Goal: Information Seeking & Learning: Find specific fact

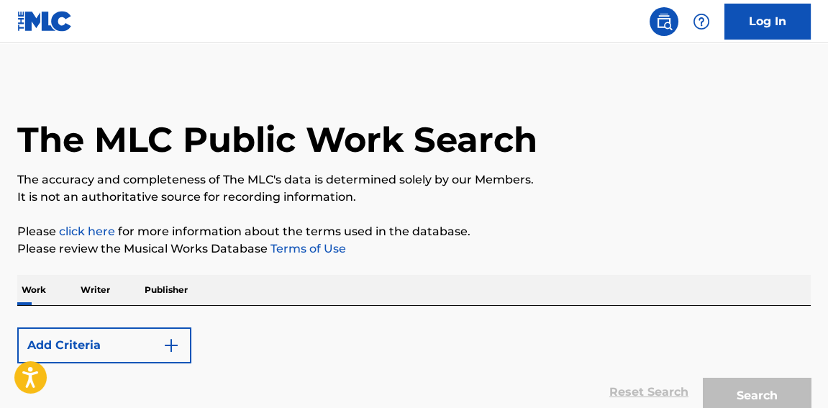
scroll to position [109, 0]
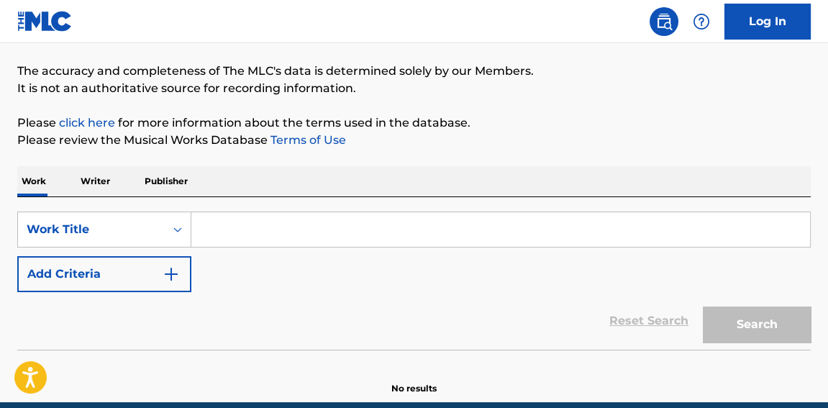
click at [108, 179] on p "Writer" at bounding box center [95, 181] width 38 height 30
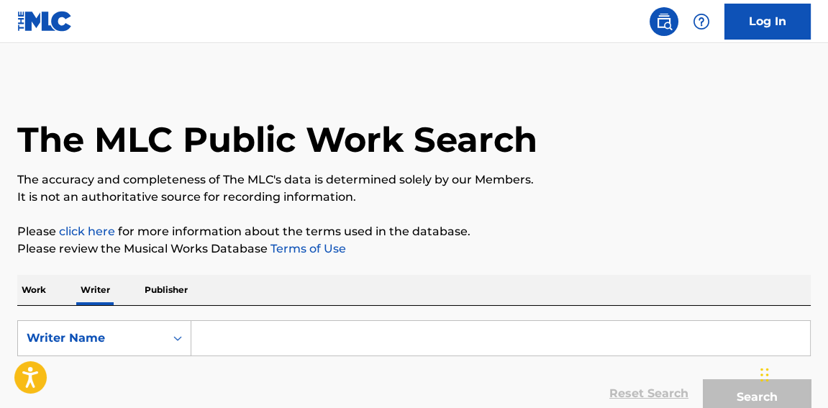
click at [50, 294] on p "Work" at bounding box center [33, 290] width 33 height 30
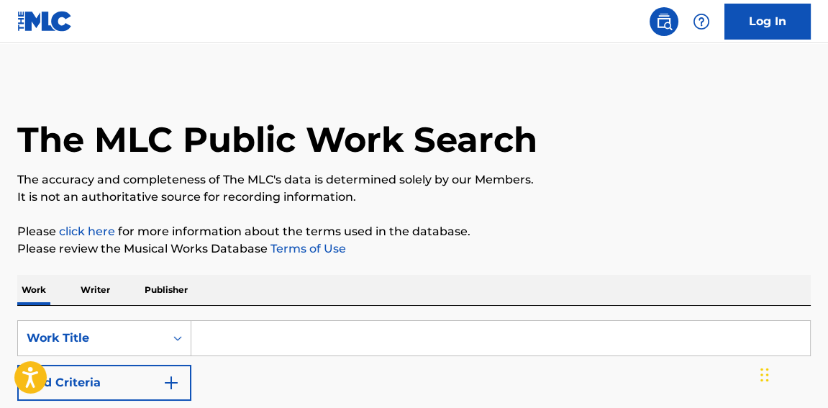
drag, startPoint x: 50, startPoint y: 294, endPoint x: 439, endPoint y: 253, distance: 391.5
click at [462, 230] on p "Please click here for more information about the terms used in the database." at bounding box center [414, 231] width 794 height 17
click at [347, 327] on input "Search Form" at bounding box center [500, 338] width 619 height 35
paste input "Bobble Head"
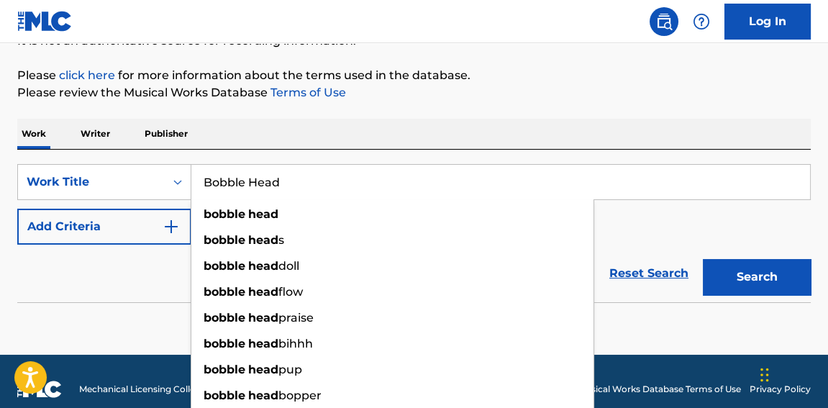
scroll to position [209, 0]
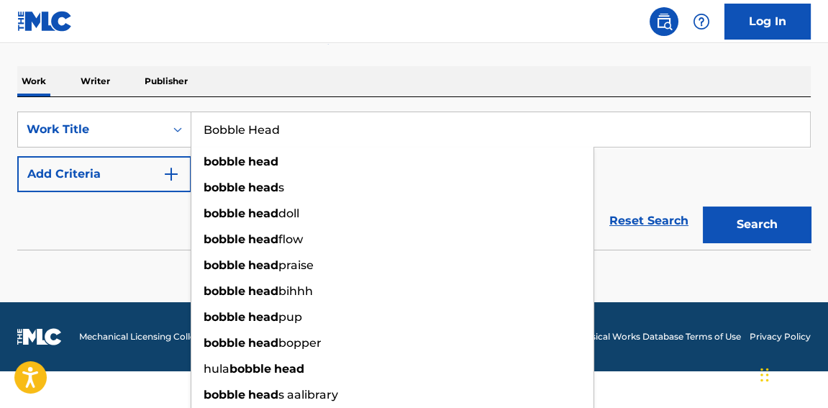
type input "Bobble Head"
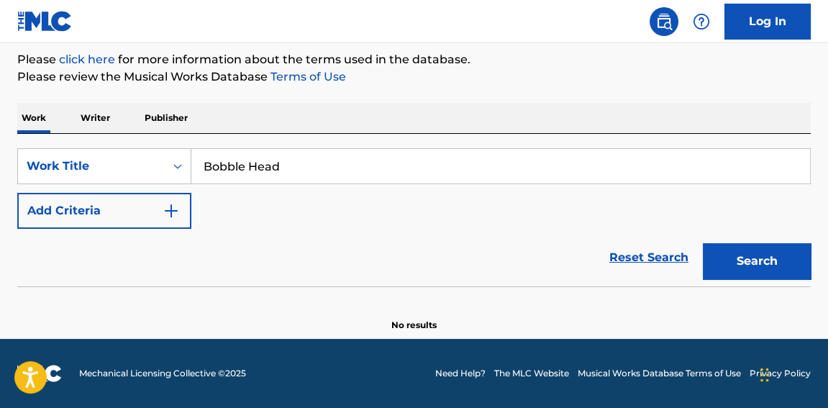
scroll to position [171, 0]
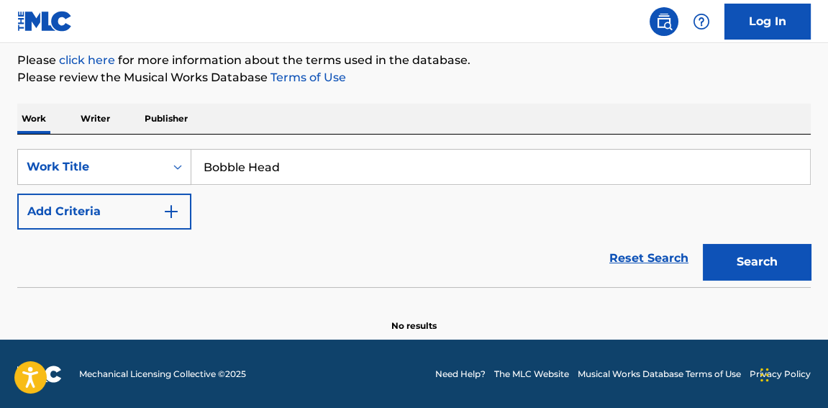
click at [743, 216] on form "SearchWithCriteria4f943601-1315-4001-8cd6-600cdd05e25a Work Title Bobble Head A…" at bounding box center [414, 218] width 794 height 138
click at [766, 251] on button "Search" at bounding box center [757, 262] width 108 height 36
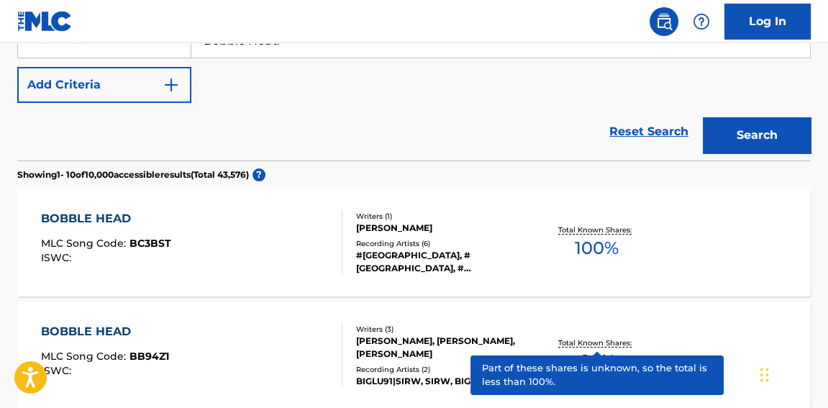
scroll to position [280, 0]
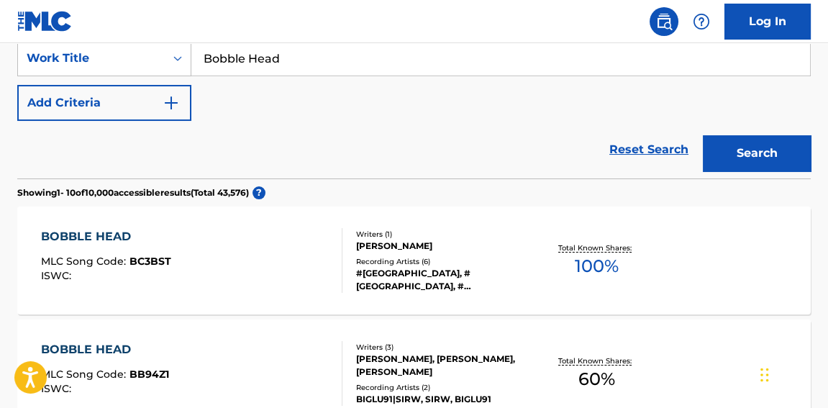
click at [163, 107] on img "Search Form" at bounding box center [171, 102] width 17 height 17
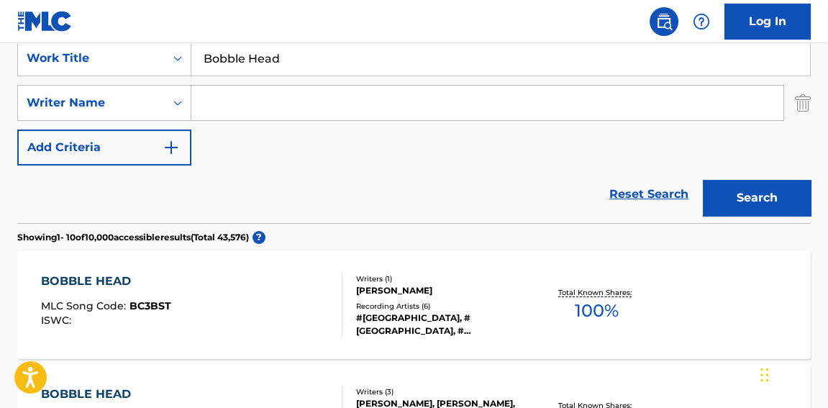
click at [279, 110] on input "Search Form" at bounding box center [487, 103] width 592 height 35
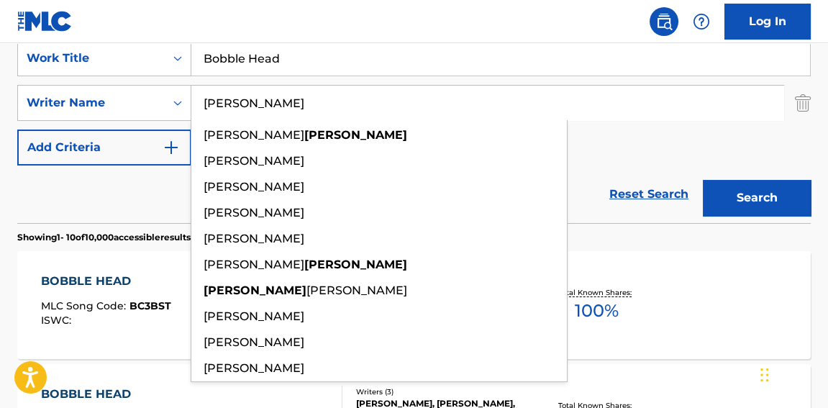
type input "[PERSON_NAME]"
click at [703, 180] on button "Search" at bounding box center [757, 198] width 108 height 36
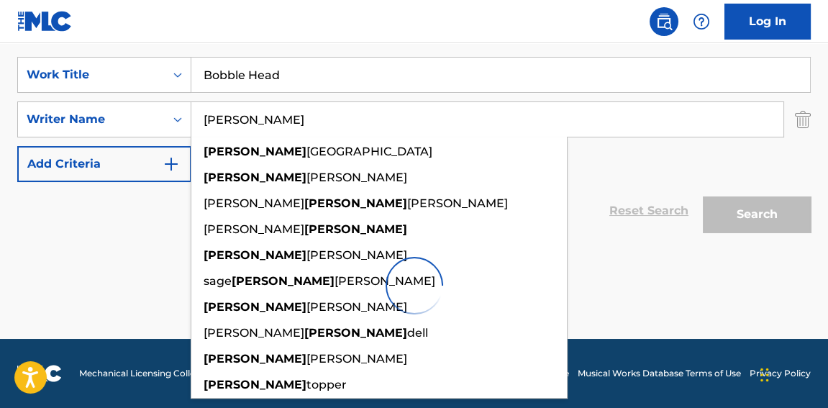
scroll to position [263, 0]
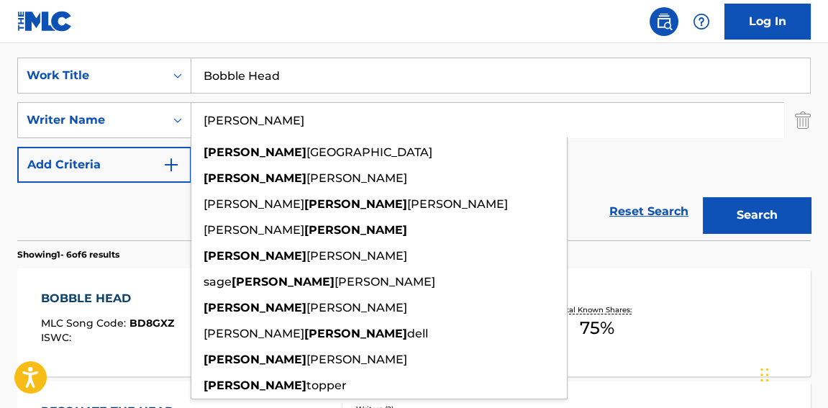
click at [640, 173] on div "SearchWithCriteria4f943601-1315-4001-8cd6-600cdd05e25a Work Title Bobble Head S…" at bounding box center [414, 120] width 794 height 125
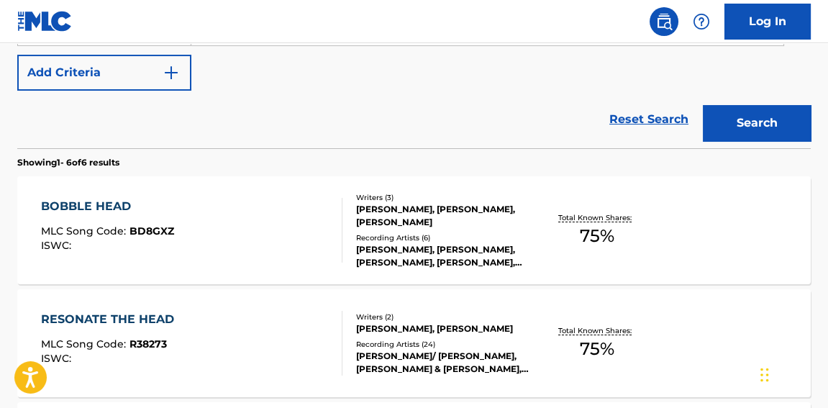
scroll to position [371, 0]
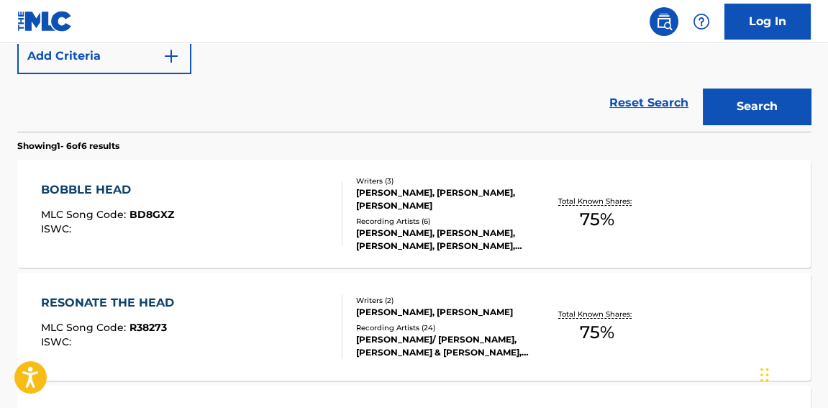
click at [199, 209] on div "BOBBLE HEAD MLC Song Code : BD8GXZ ISWC :" at bounding box center [192, 213] width 302 height 65
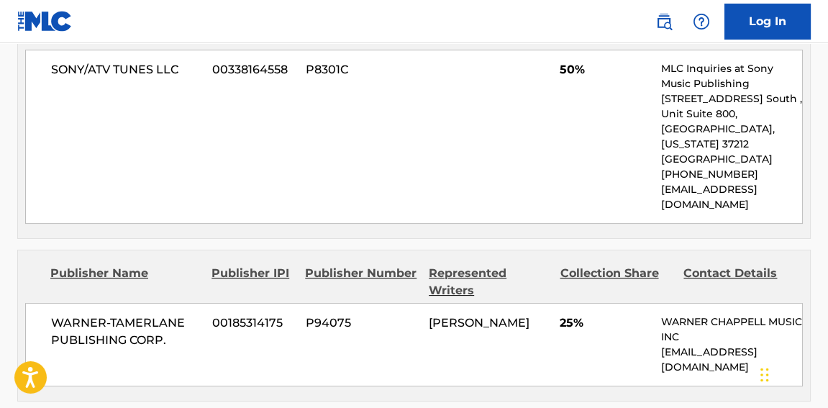
scroll to position [872, 0]
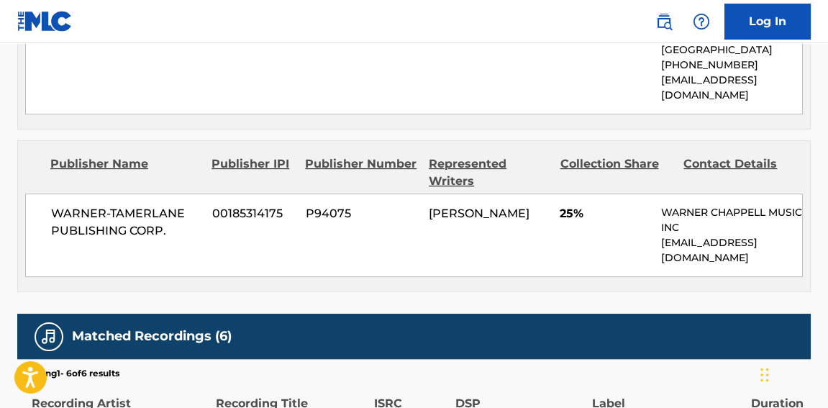
click at [496, 207] on span "[PERSON_NAME]" at bounding box center [479, 214] width 101 height 14
click at [494, 207] on span "[PERSON_NAME]" at bounding box center [479, 214] width 101 height 14
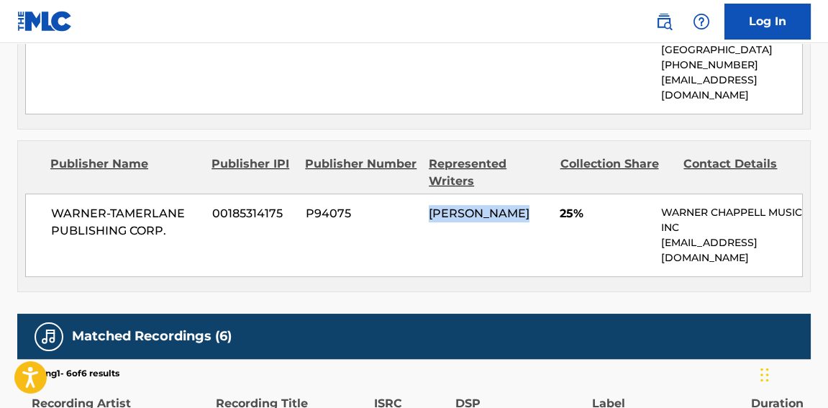
click at [494, 207] on span "[PERSON_NAME]" at bounding box center [479, 214] width 101 height 14
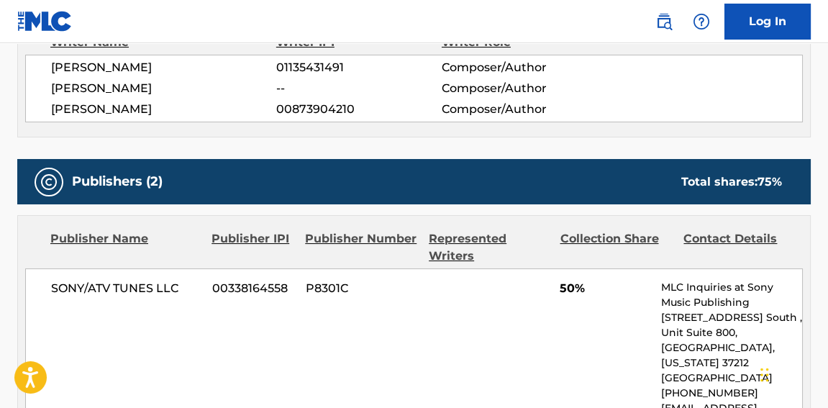
scroll to position [545, 0]
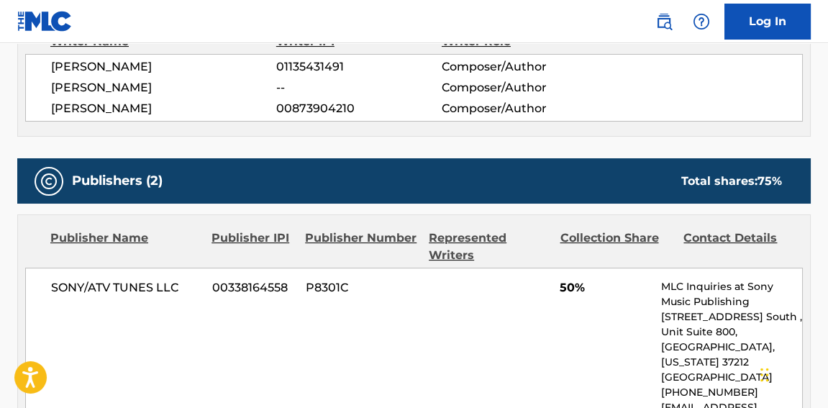
click at [105, 110] on span "[PERSON_NAME]" at bounding box center [163, 108] width 225 height 17
copy span "SELMANI"
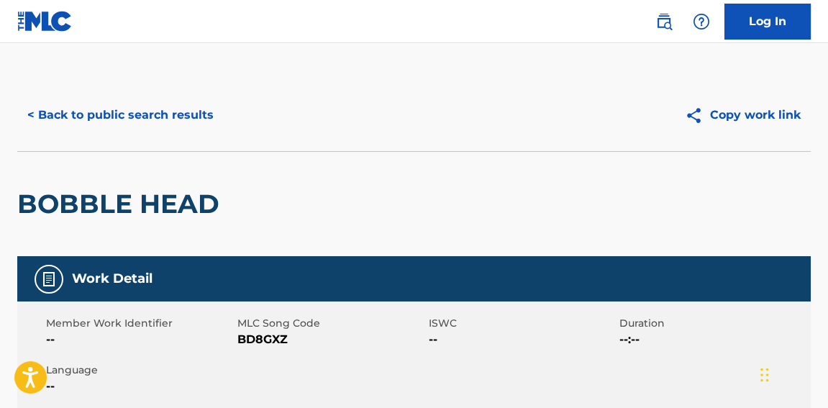
scroll to position [0, 0]
click at [186, 113] on button "< Back to public search results" at bounding box center [120, 115] width 207 height 36
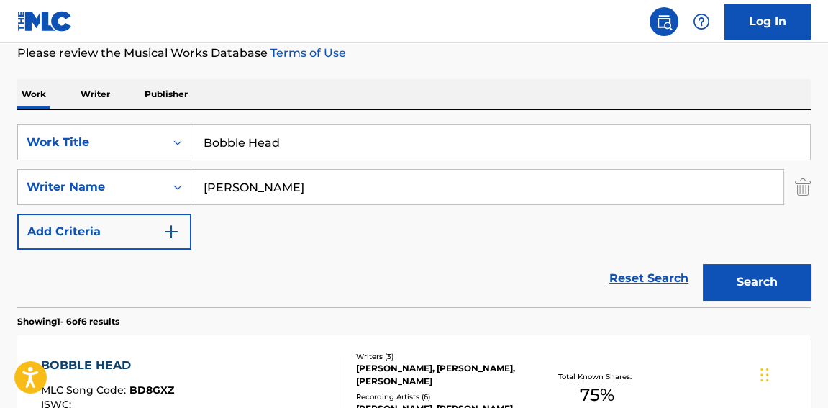
scroll to position [17, 0]
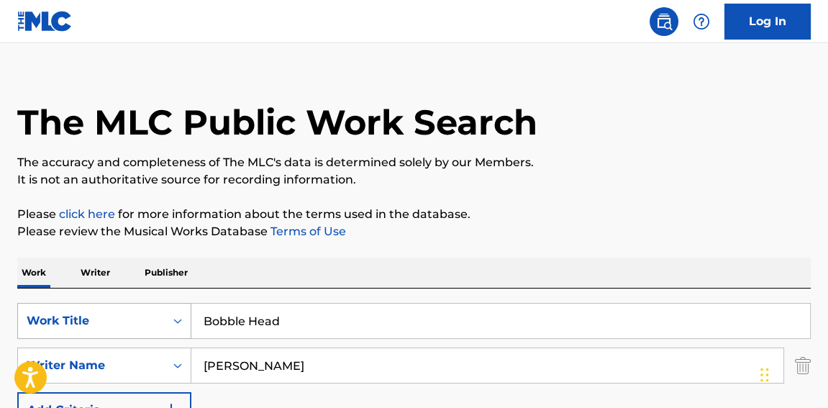
drag, startPoint x: 295, startPoint y: 322, endPoint x: 132, endPoint y: 319, distance: 163.4
click at [132, 319] on div "SearchWithCriteria4f943601-1315-4001-8cd6-600cdd05e25a Work Title Bobble Head" at bounding box center [414, 321] width 794 height 36
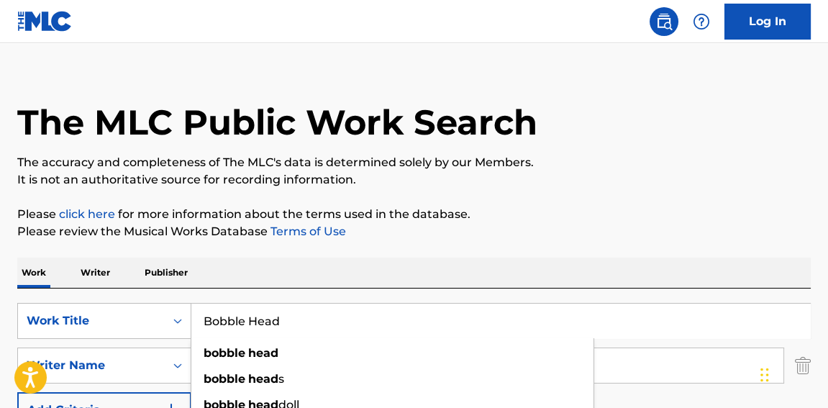
paste input "GET UP BITCH! shake ya ass"
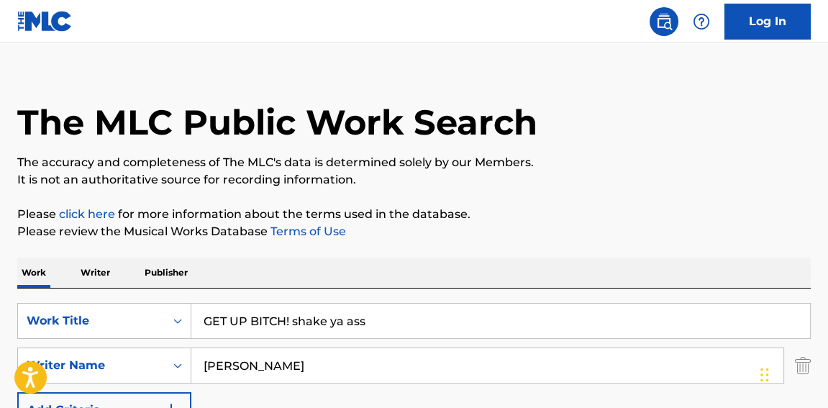
type input "GET UP BITCH! shake ya ass"
click at [424, 227] on p "Please review the Musical Works Database Terms of Use" at bounding box center [414, 231] width 794 height 17
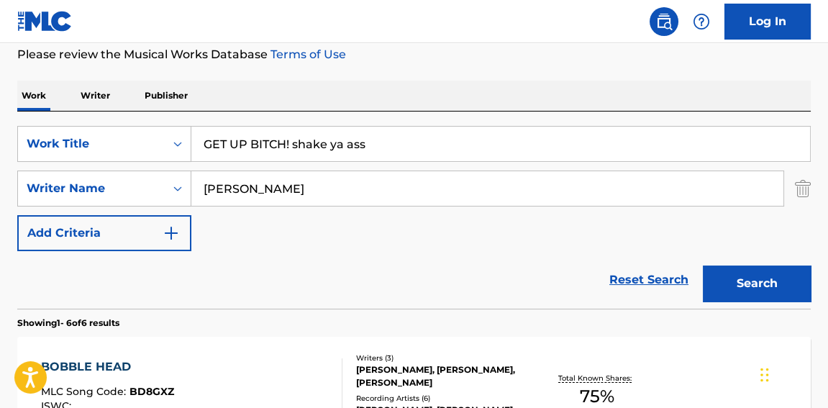
scroll to position [235, 0]
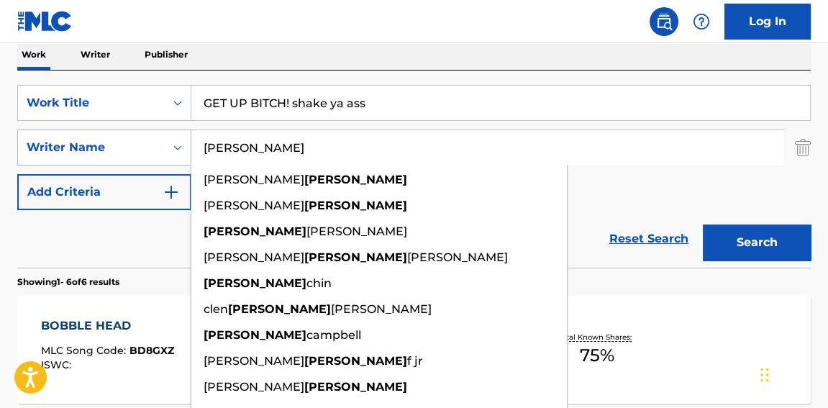
drag, startPoint x: 196, startPoint y: 140, endPoint x: 62, endPoint y: 140, distance: 134.6
click at [62, 140] on div "SearchWithCriteria3fd3e123-1022-4825-b515-8992134eafef Writer Name [PERSON_NAME…" at bounding box center [414, 148] width 794 height 36
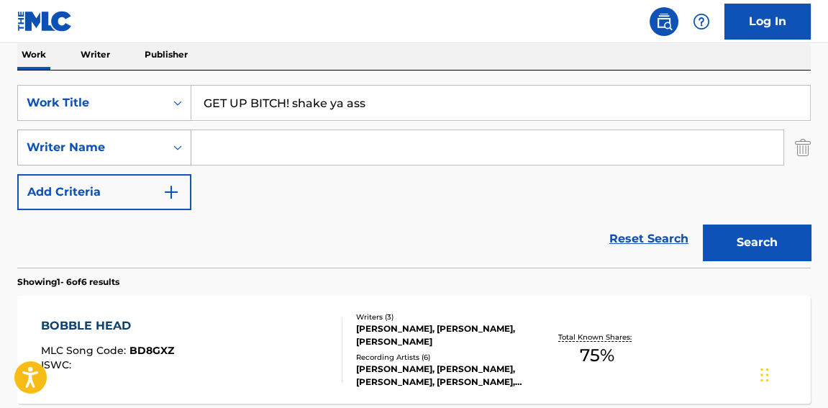
click at [703, 225] on button "Search" at bounding box center [757, 243] width 108 height 36
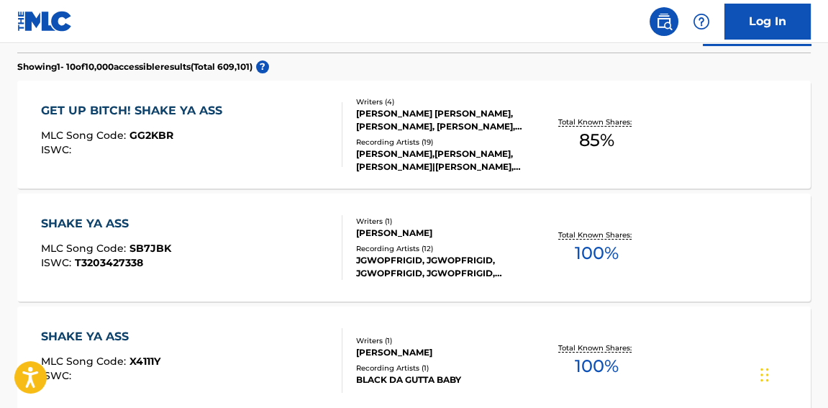
scroll to position [453, 0]
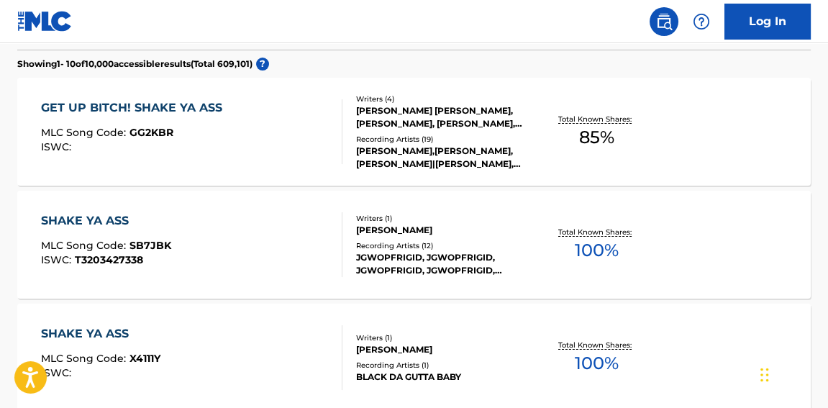
click at [199, 143] on div "ISWC :" at bounding box center [135, 147] width 189 height 11
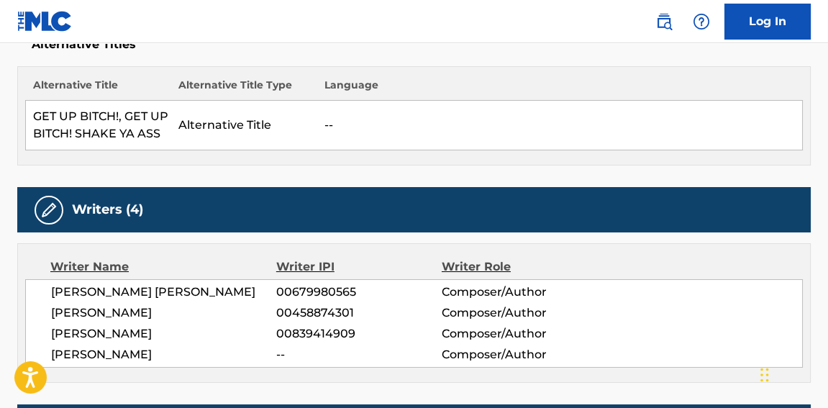
scroll to position [436, 0]
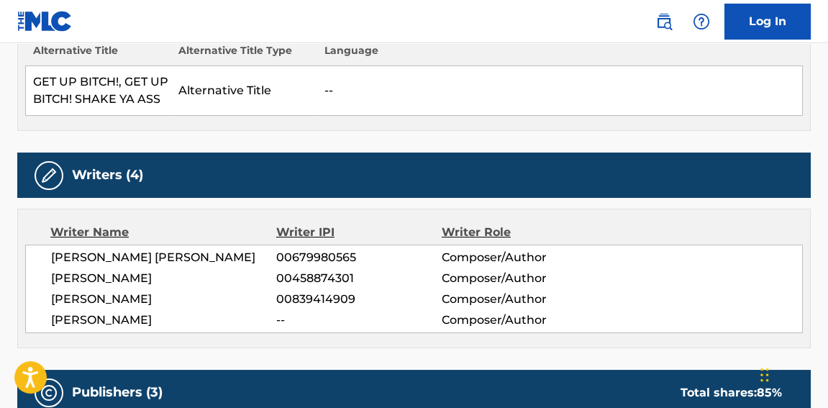
click at [232, 261] on span "[PERSON_NAME] [PERSON_NAME]" at bounding box center [163, 257] width 225 height 17
click at [232, 259] on span "[PERSON_NAME] [PERSON_NAME]" at bounding box center [163, 257] width 225 height 17
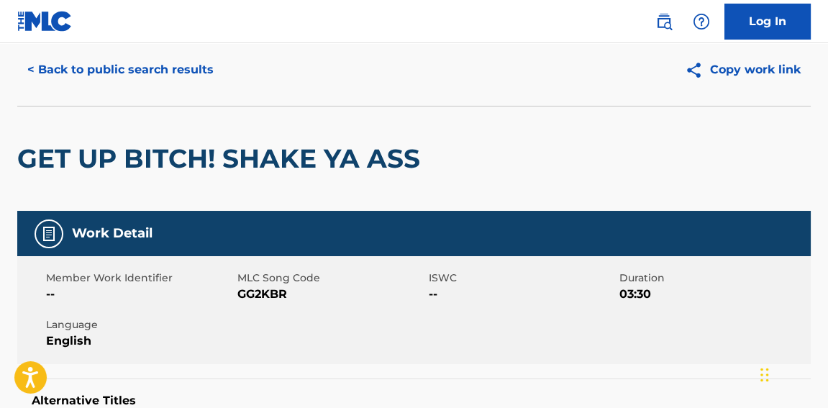
scroll to position [0, 0]
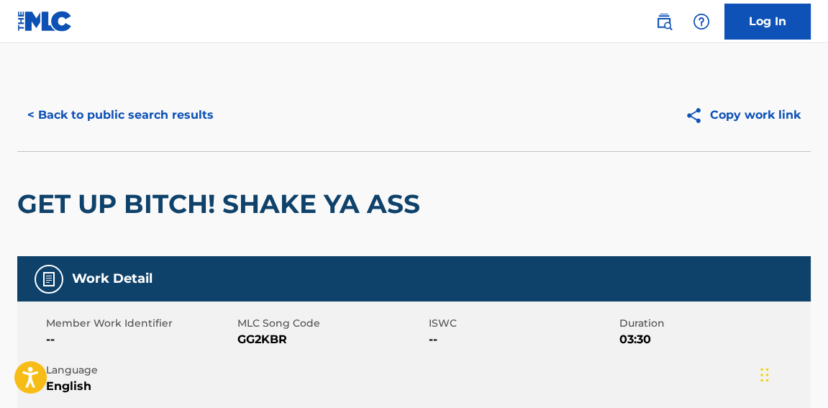
click at [191, 122] on button "< Back to public search results" at bounding box center [120, 115] width 207 height 36
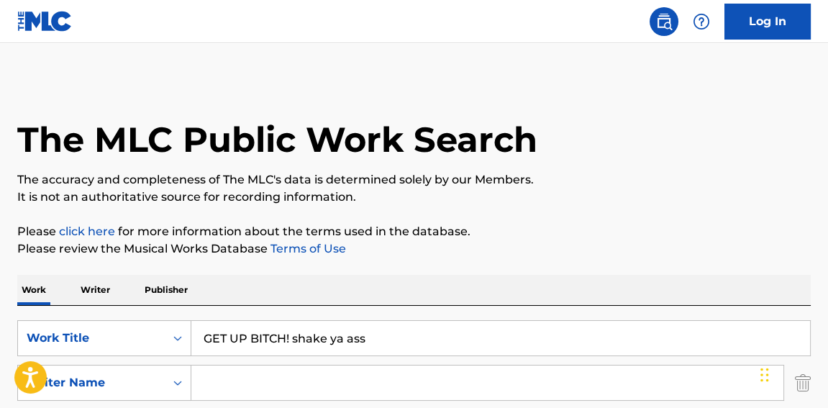
drag, startPoint x: 289, startPoint y: 340, endPoint x: 466, endPoint y: 341, distance: 177.1
click at [464, 341] on input "GET UP BITCH! shake ya ass" at bounding box center [500, 338] width 619 height 35
type input "GET UP BITCH"
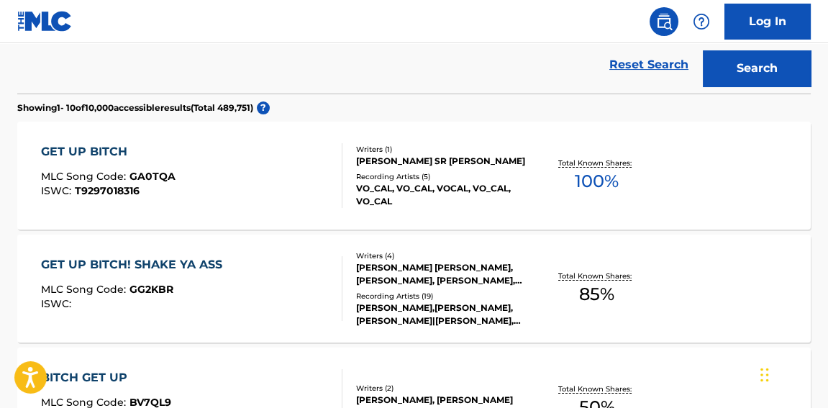
scroll to position [545, 0]
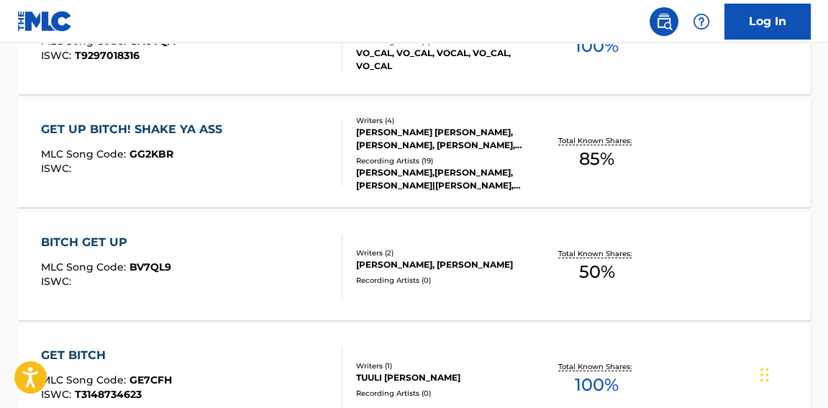
click at [250, 184] on div "GET UP BITCH! SHAKE YA ASS MLC Song Code : GG2KBR ISWC : Writers ( 4 ) [PERSON_…" at bounding box center [414, 153] width 794 height 108
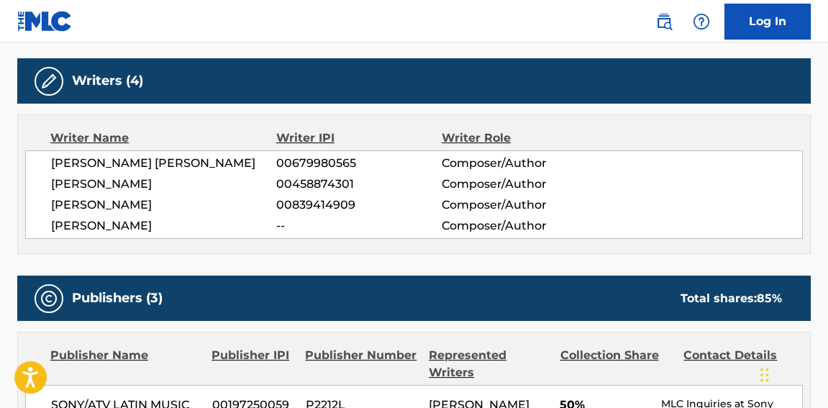
scroll to position [545, 0]
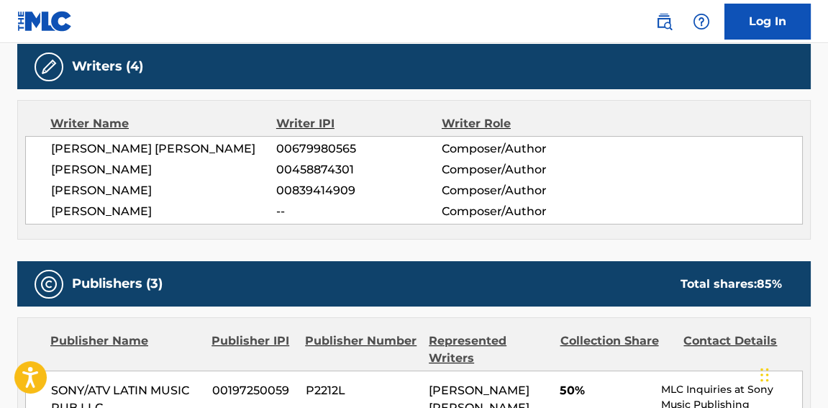
click at [104, 189] on span "[PERSON_NAME]" at bounding box center [163, 190] width 225 height 17
copy div "[PERSON_NAME]"
